Goal: Task Accomplishment & Management: Manage account settings

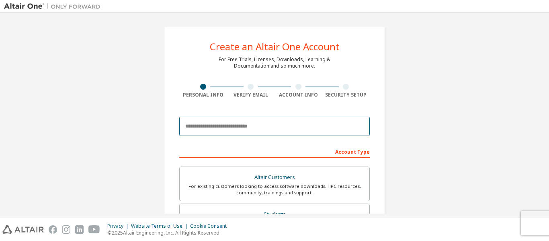
click at [246, 133] on input "email" at bounding box center [274, 126] width 191 height 19
type input "**********"
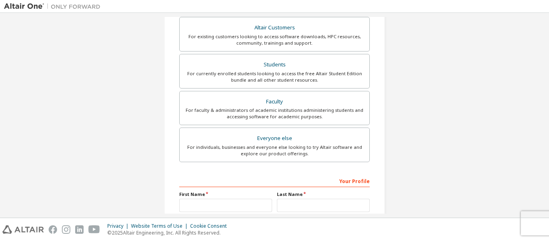
scroll to position [161, 0]
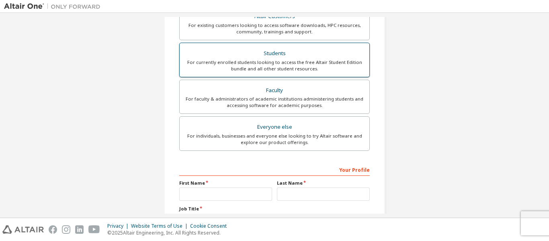
click at [297, 57] on div "Students" at bounding box center [275, 53] width 180 height 11
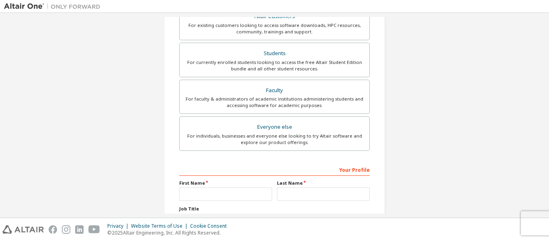
scroll to position [201, 0]
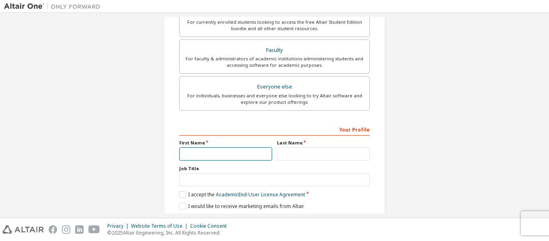
click at [228, 154] on input "text" at bounding box center [225, 153] width 93 height 13
type input "*****"
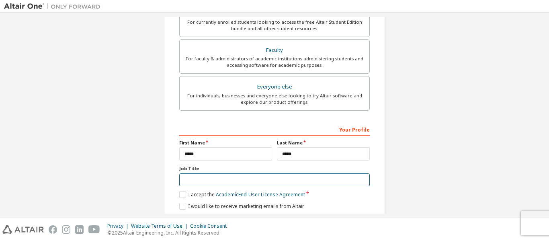
click at [198, 182] on input "text" at bounding box center [274, 179] width 191 height 13
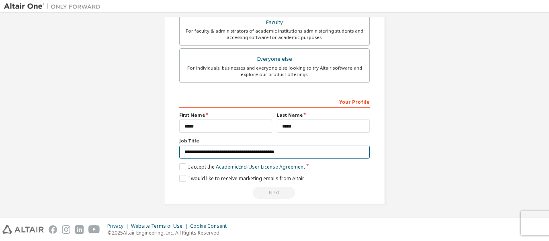
scroll to position [229, 0]
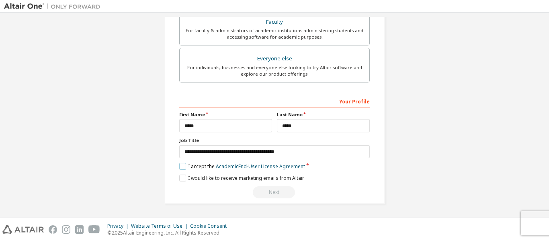
click at [181, 167] on label "I accept the Academic End-User License Agreement" at bounding box center [242, 166] width 126 height 7
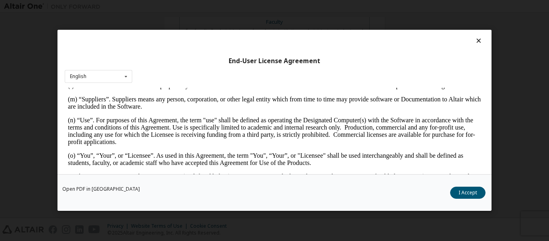
scroll to position [482, 0]
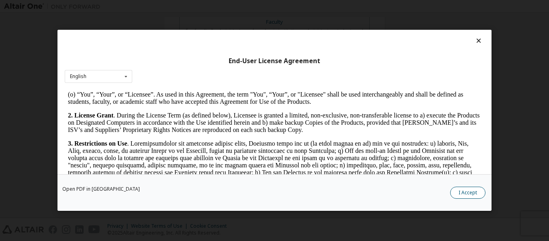
click at [460, 193] on button "I Accept" at bounding box center [467, 193] width 35 height 12
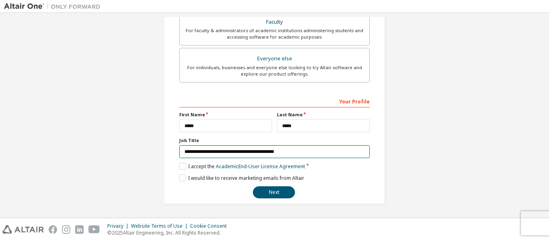
drag, startPoint x: 282, startPoint y: 153, endPoint x: 102, endPoint y: 170, distance: 181.3
click at [103, 170] on div "**********" at bounding box center [274, 1] width 541 height 426
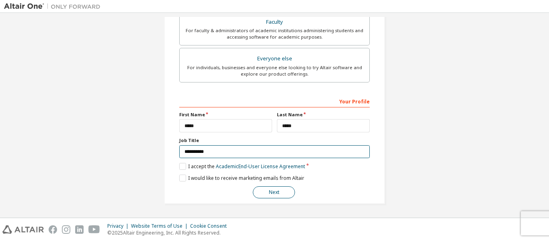
type input "**********"
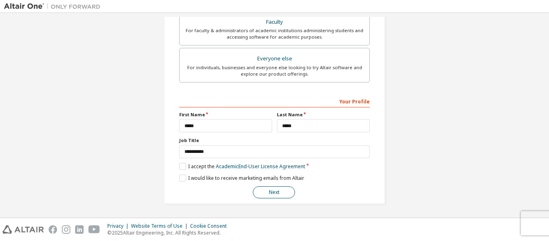
click at [273, 195] on button "Next" at bounding box center [274, 192] width 42 height 12
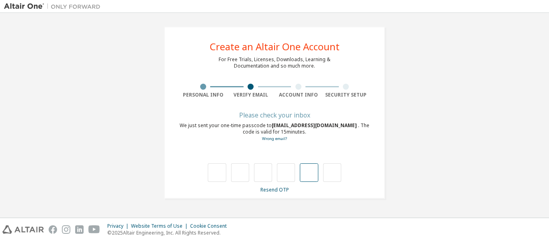
scroll to position [0, 0]
type input "*"
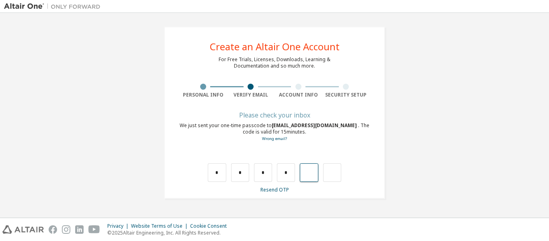
type input "*"
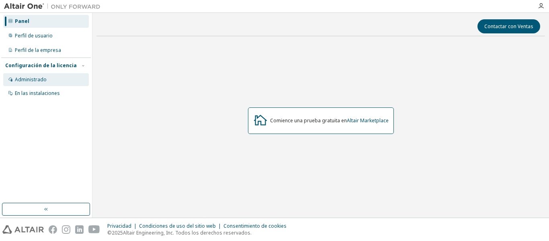
click at [46, 82] on div "Administrado" at bounding box center [46, 79] width 86 height 13
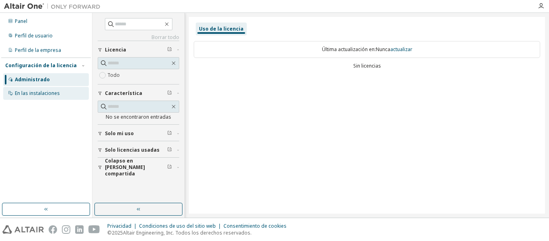
click at [42, 94] on font "En las instalaciones" at bounding box center [37, 93] width 45 height 7
